Goal: Information Seeking & Learning: Learn about a topic

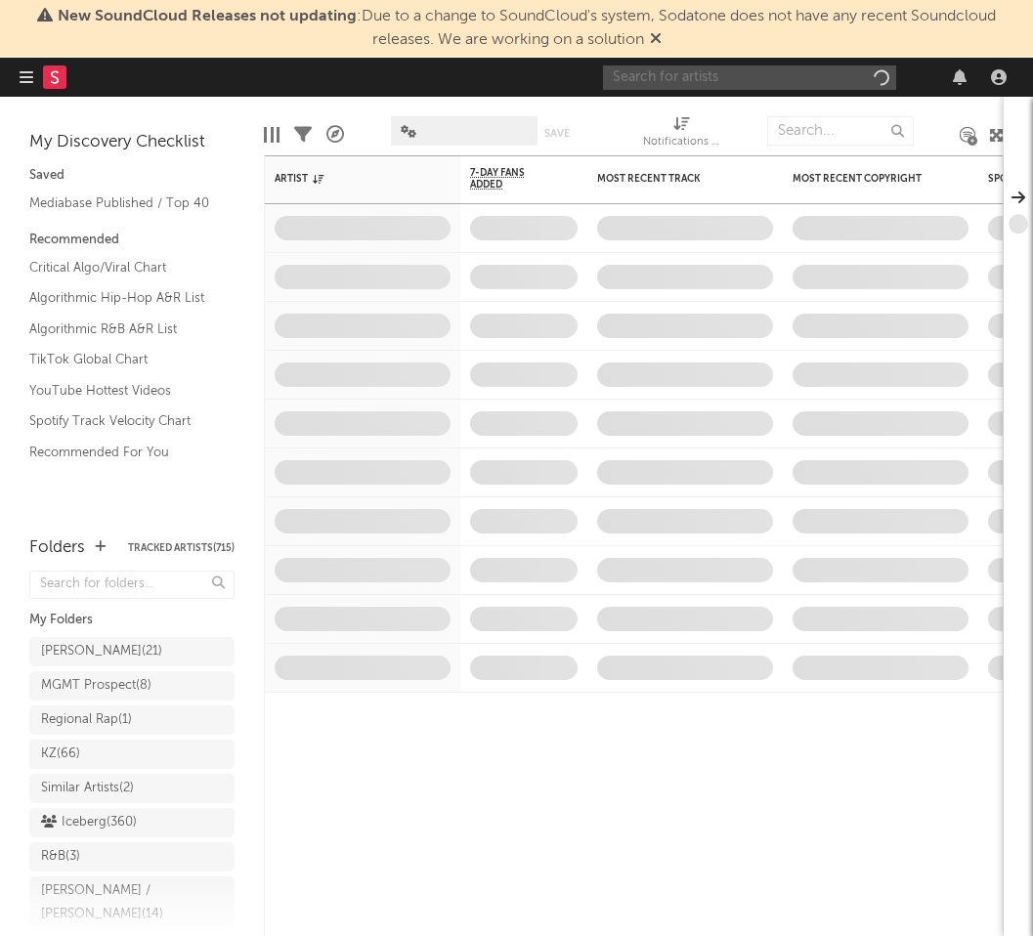
click at [738, 76] on input "text" at bounding box center [749, 77] width 293 height 24
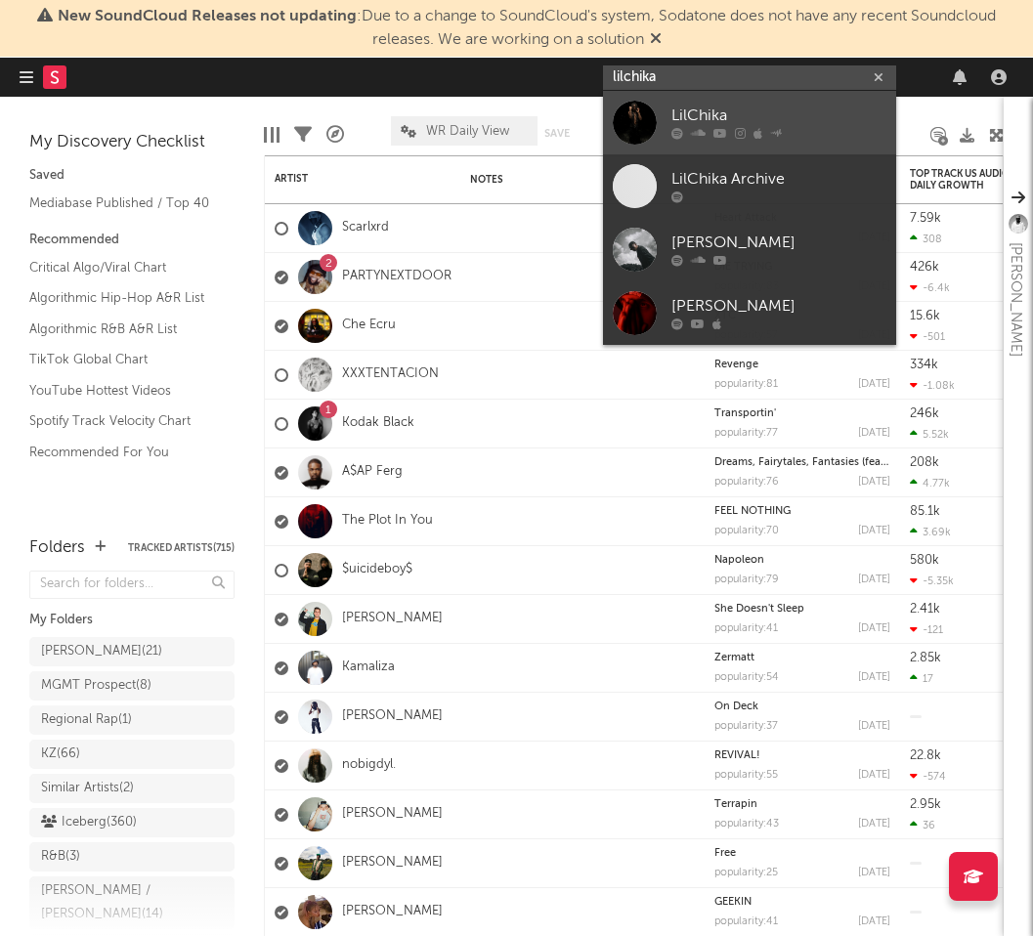
type input "lilchika"
click at [806, 105] on div "LilChika" at bounding box center [778, 116] width 215 height 23
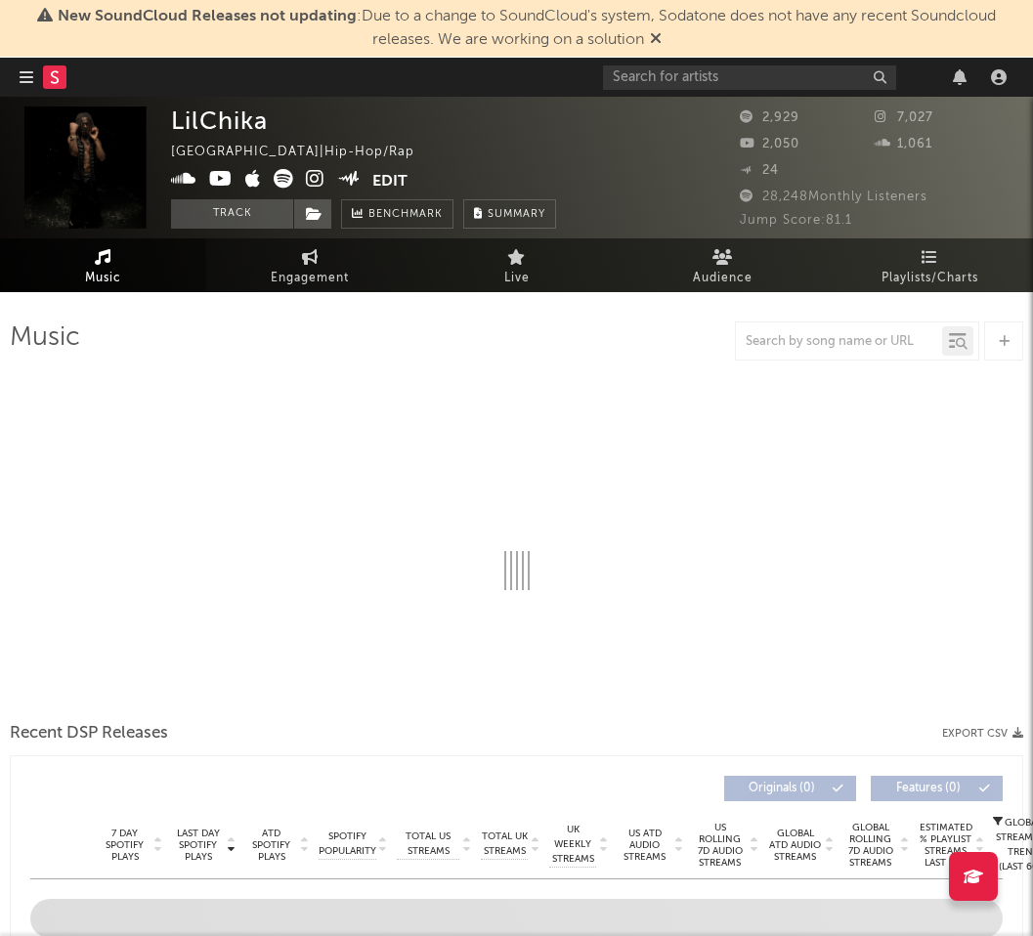
select select "1w"
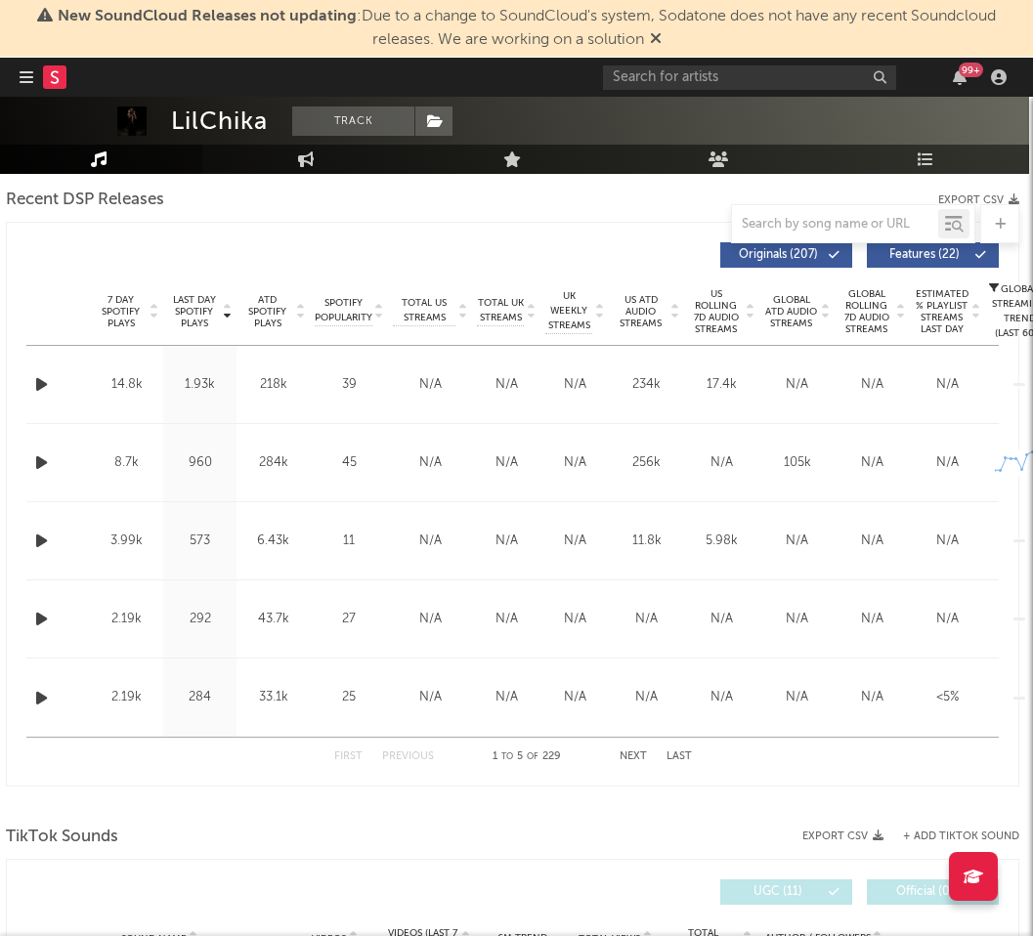
scroll to position [688, 376]
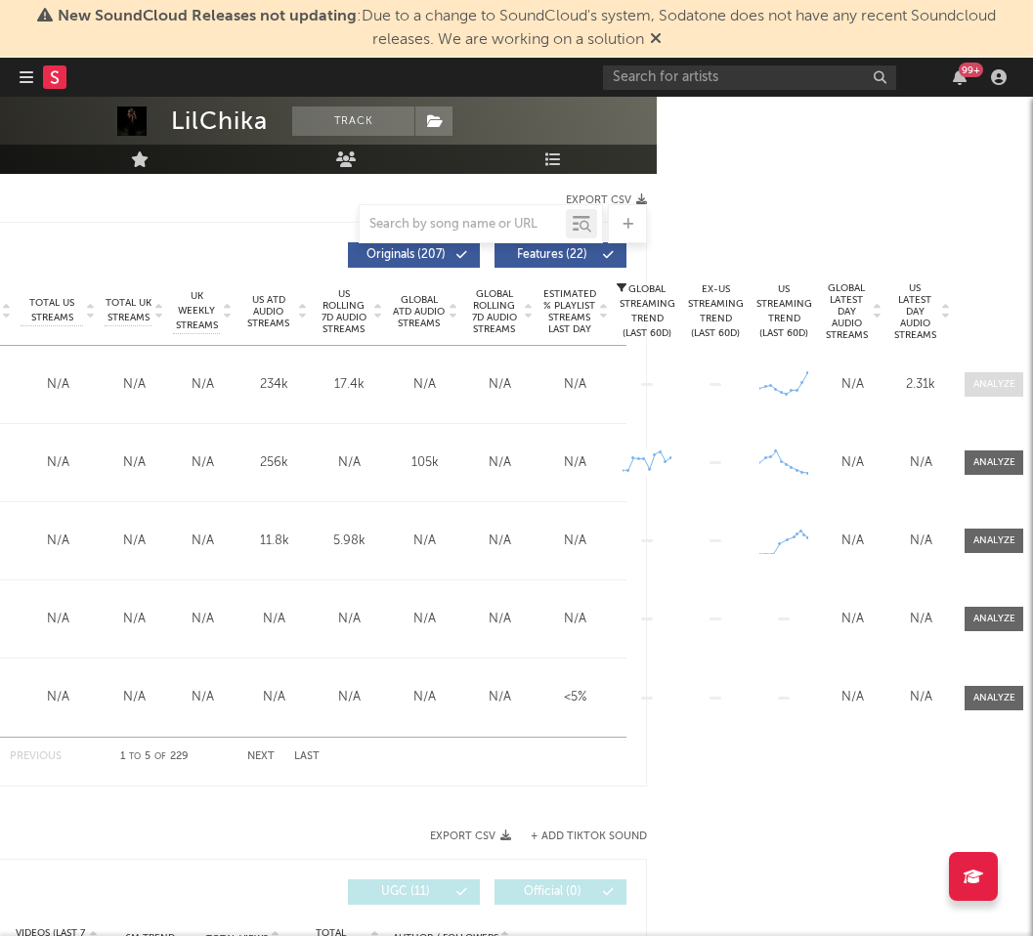
click at [986, 386] on div at bounding box center [994, 384] width 42 height 15
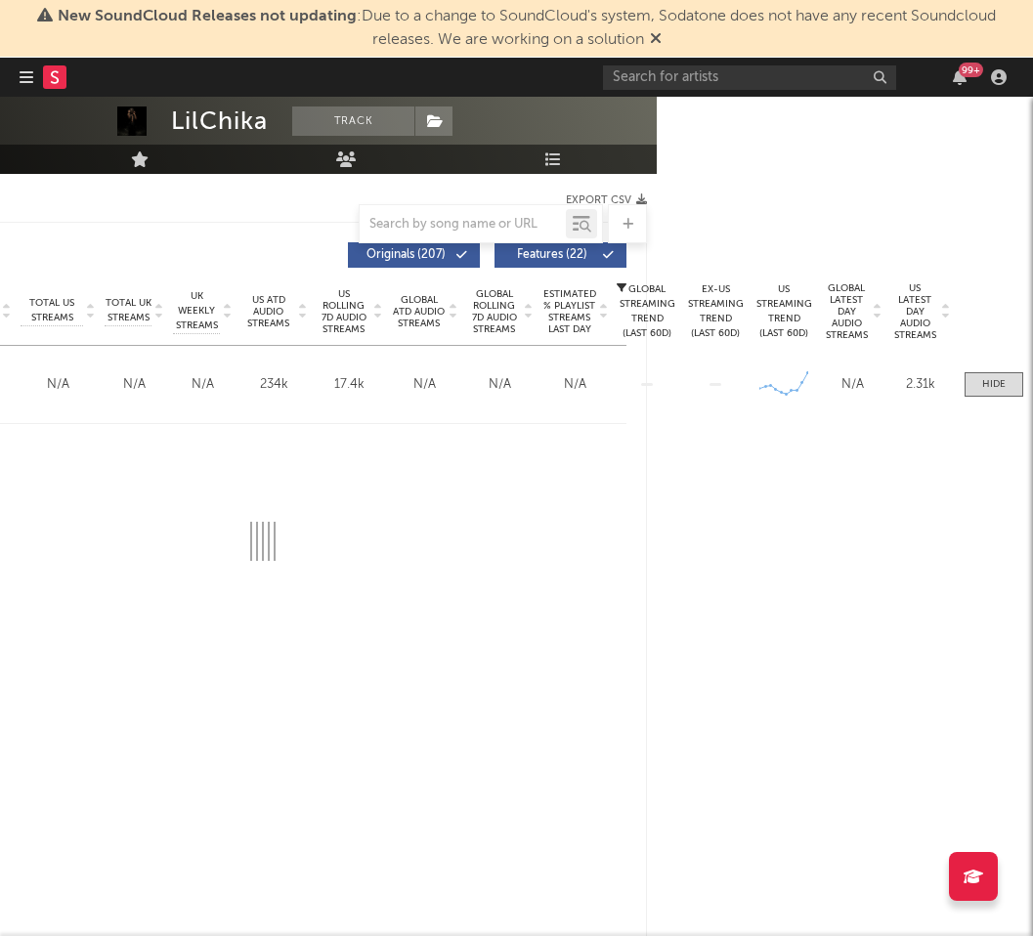
select select "1w"
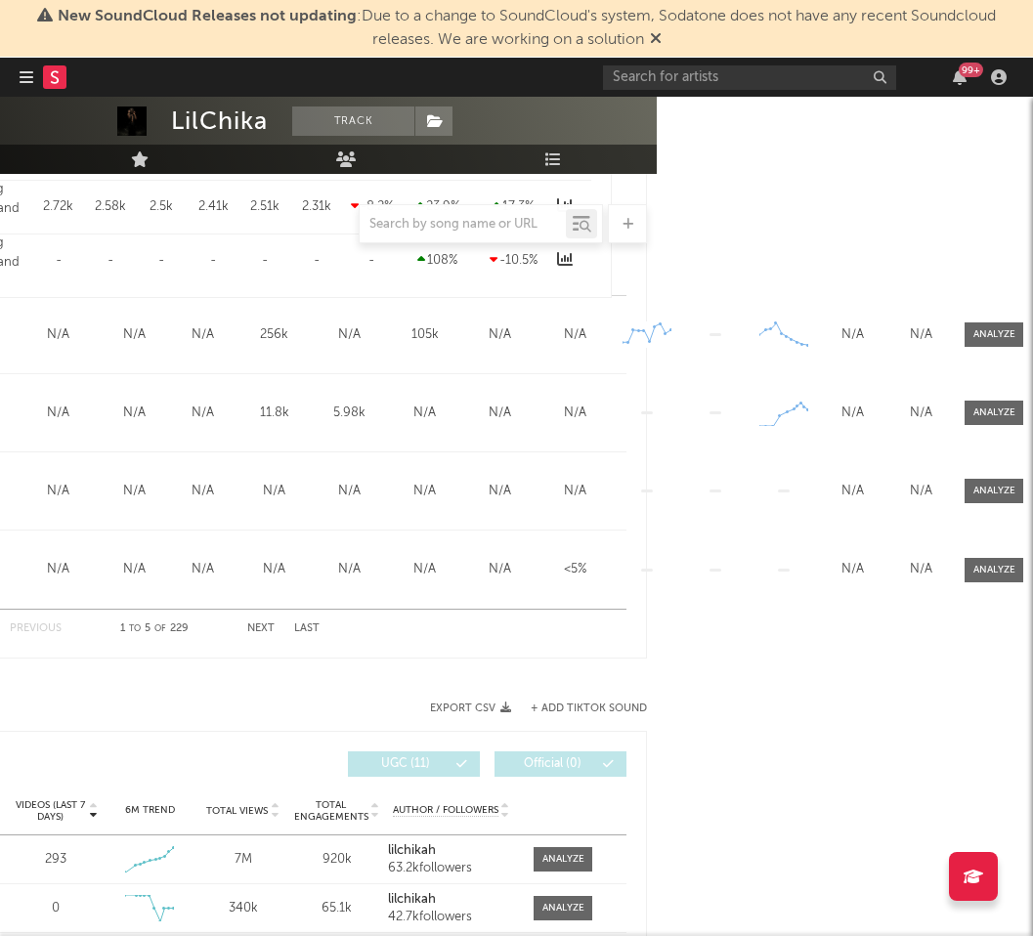
scroll to position [1706, 376]
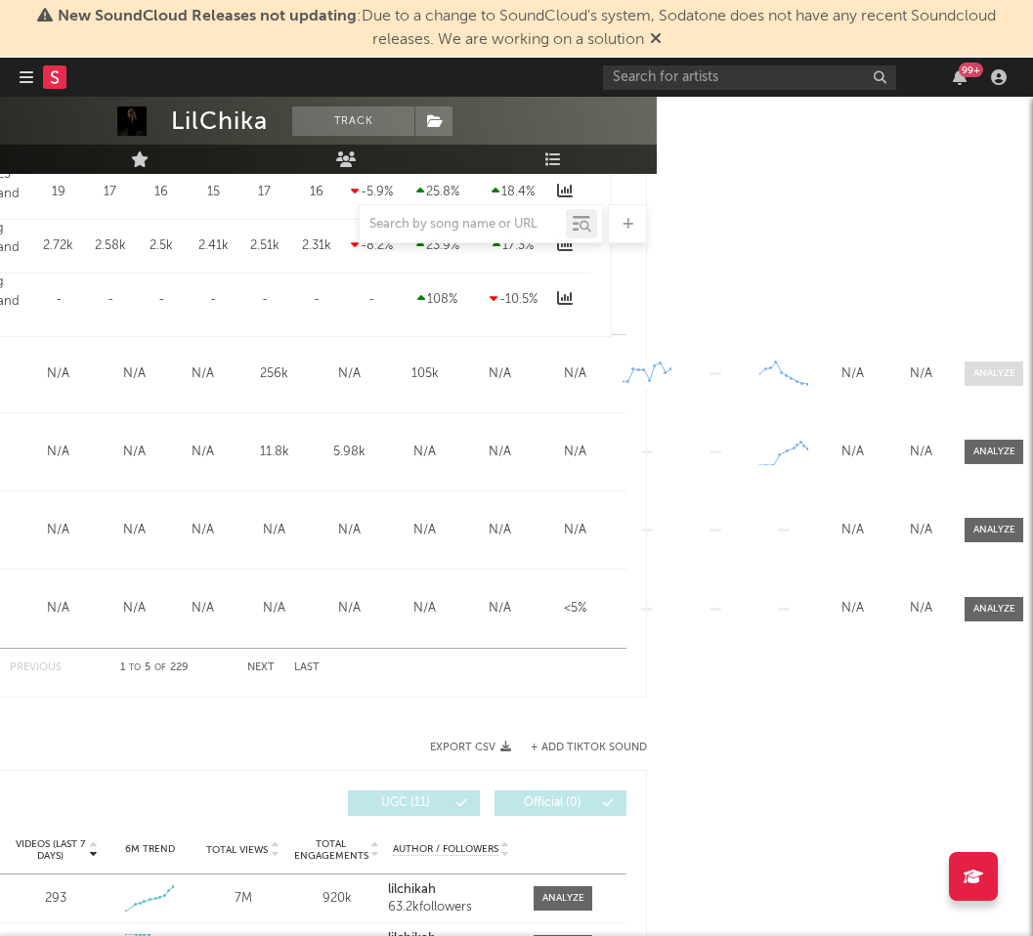
click at [988, 371] on div at bounding box center [994, 373] width 42 height 15
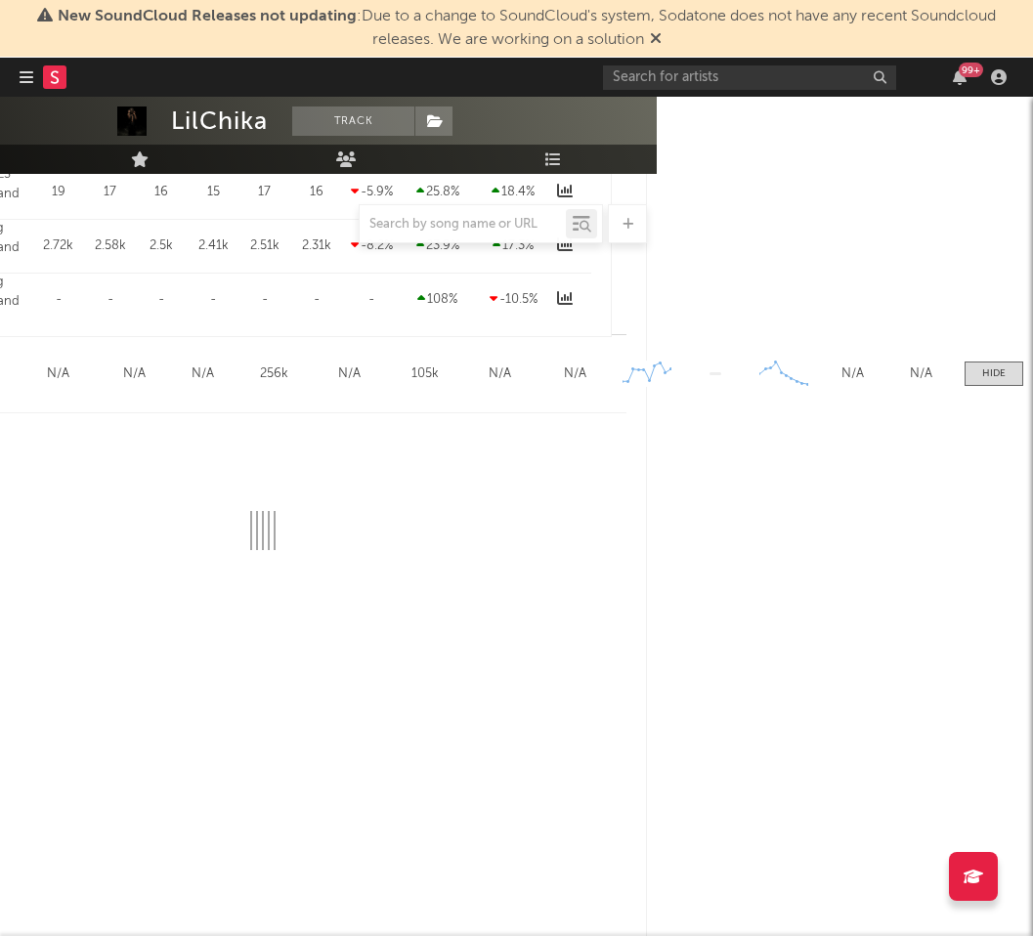
select select "1w"
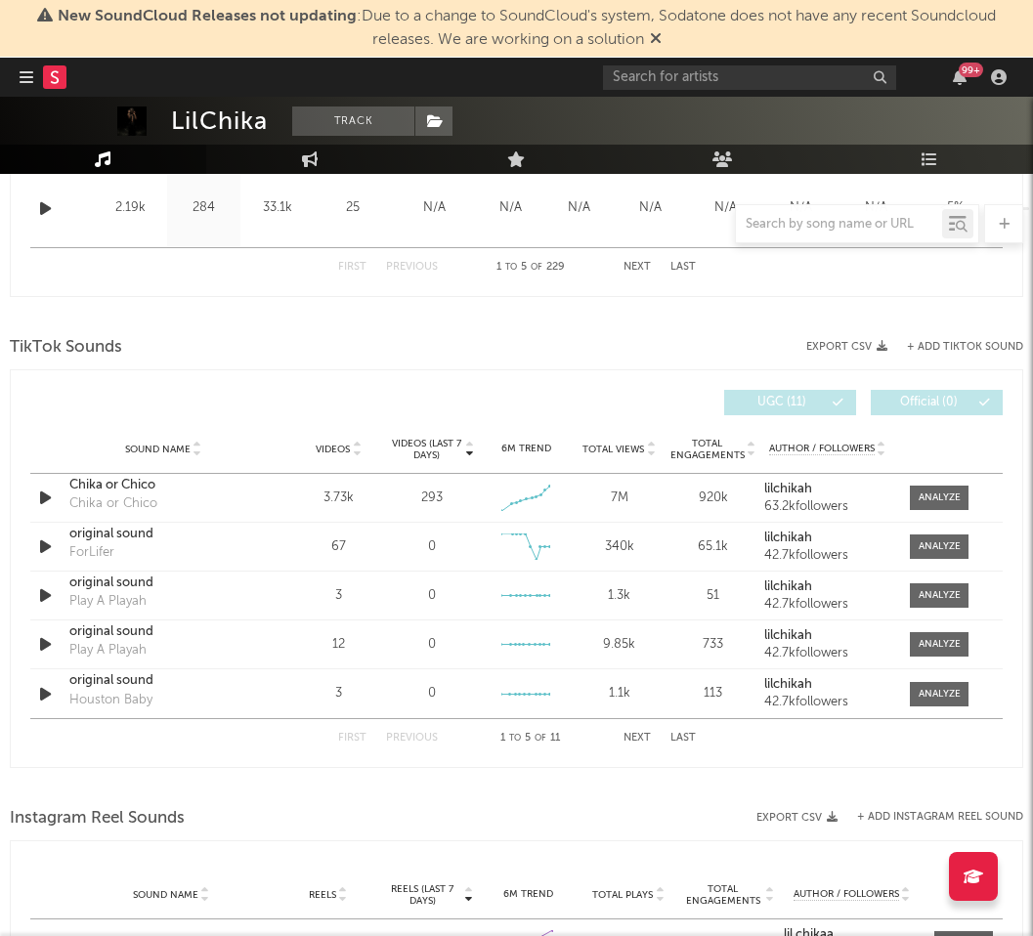
scroll to position [3079, 0]
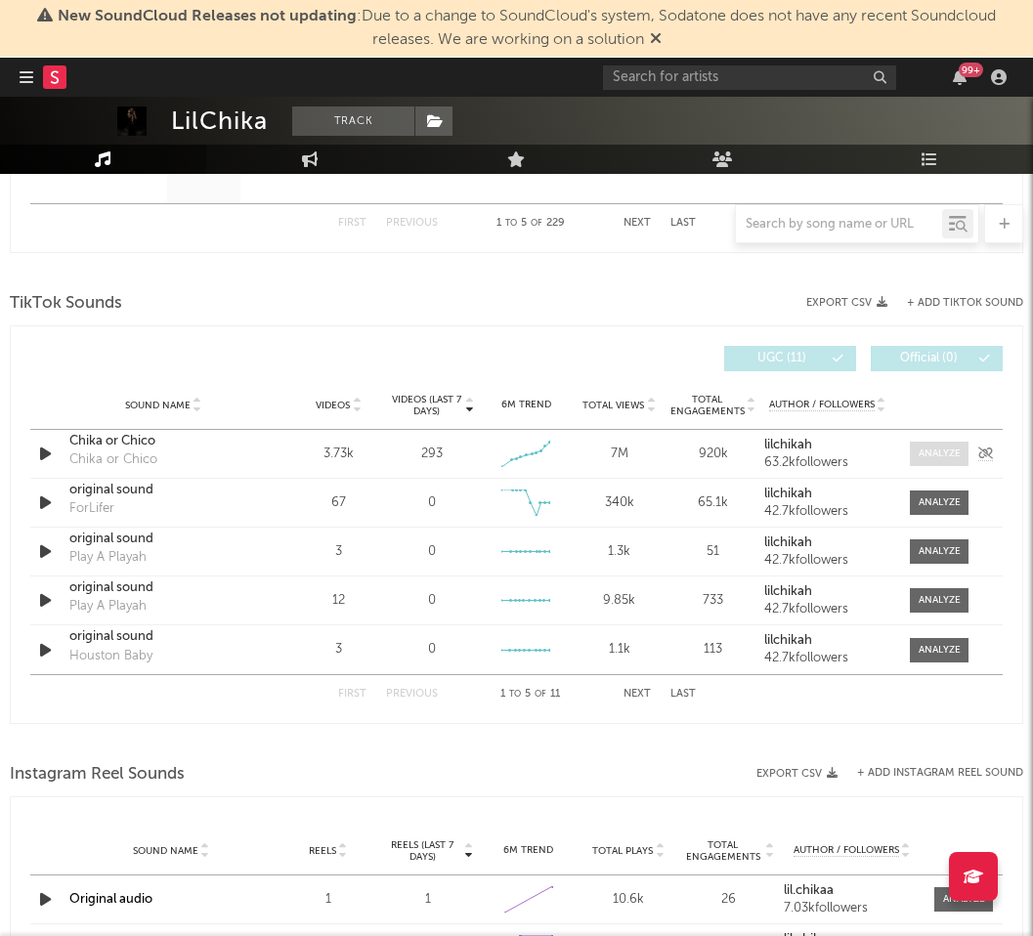
click at [947, 442] on span at bounding box center [939, 454] width 59 height 24
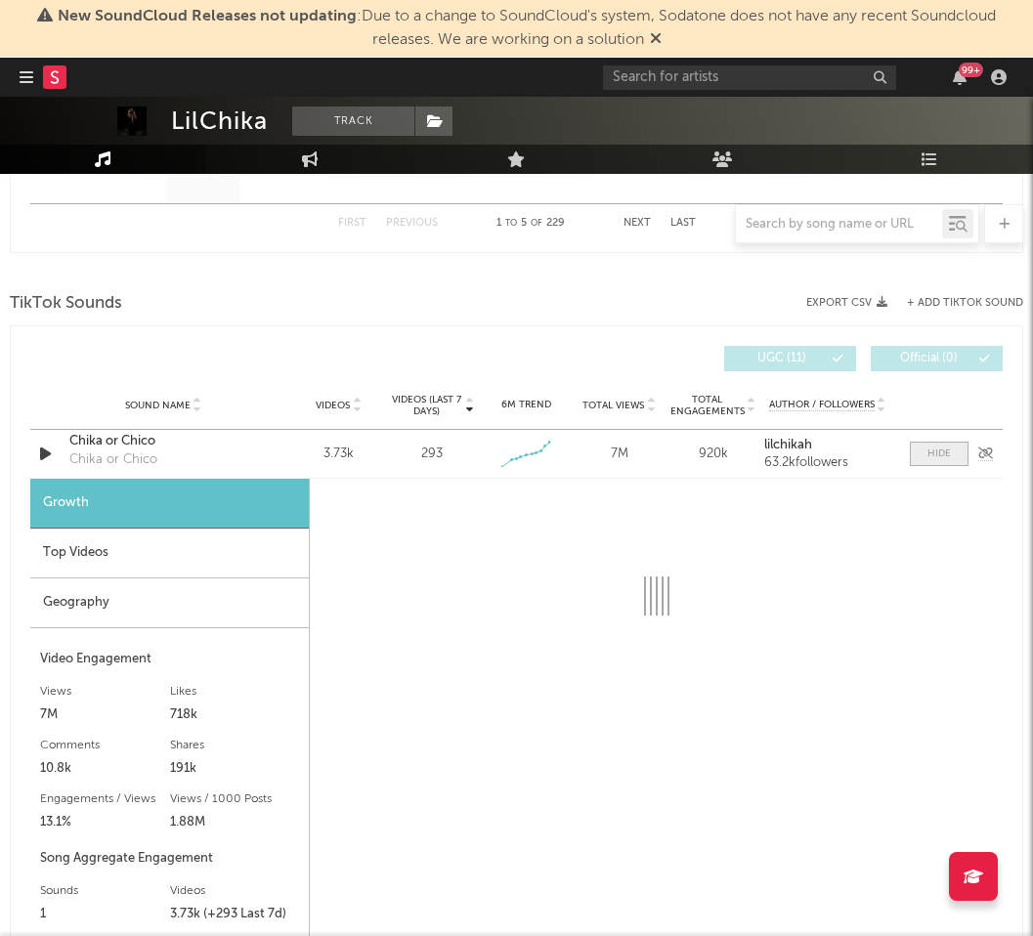
select select "1w"
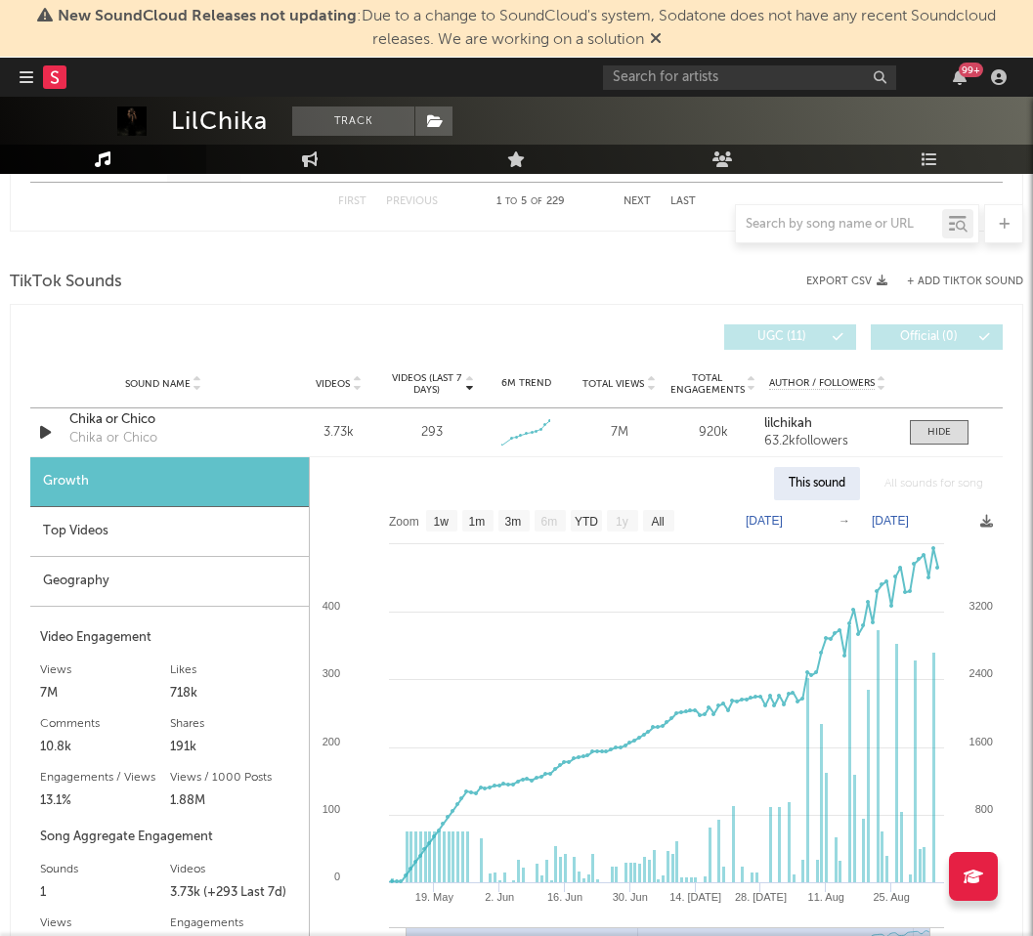
scroll to position [3112, 0]
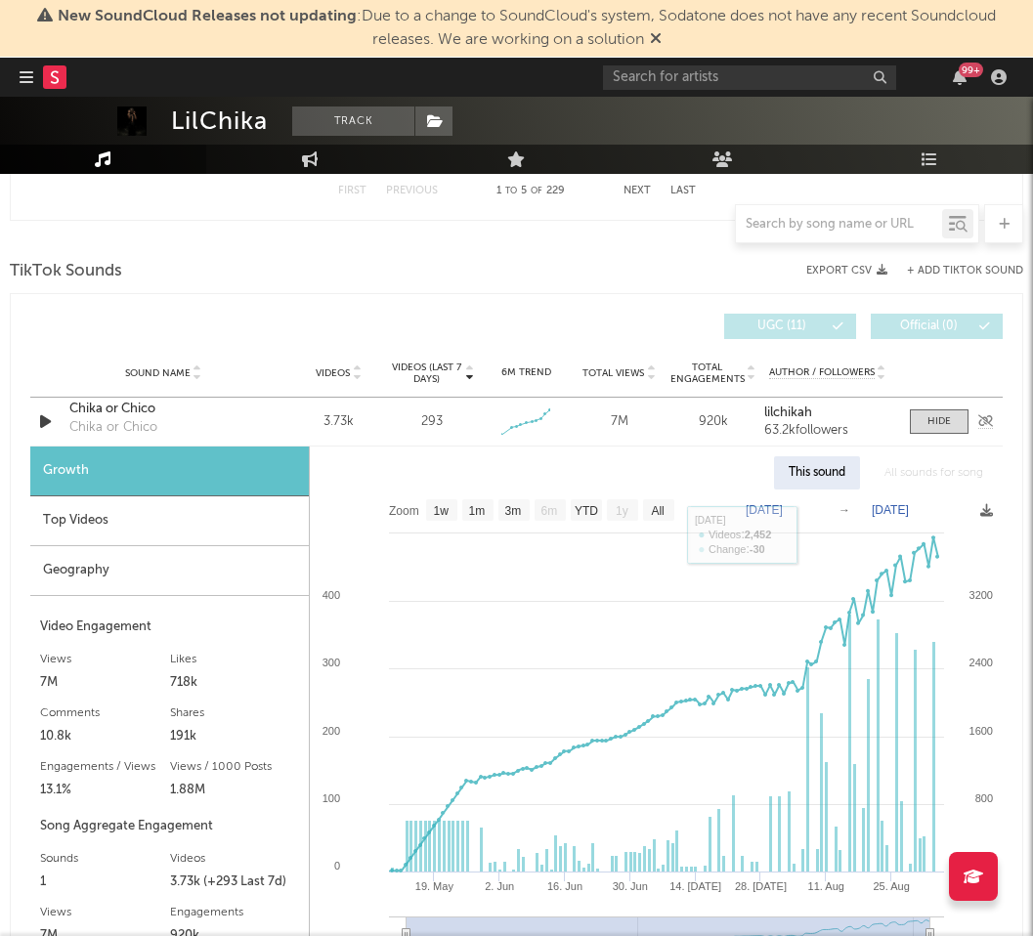
click at [137, 406] on div "Chika or Chico" at bounding box center [163, 410] width 189 height 20
